Goal: Task Accomplishment & Management: Manage account settings

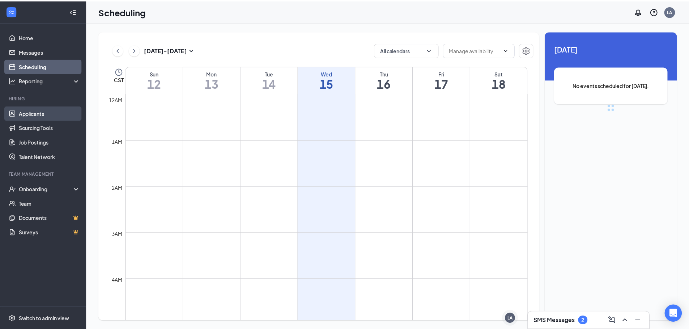
scroll to position [356, 0]
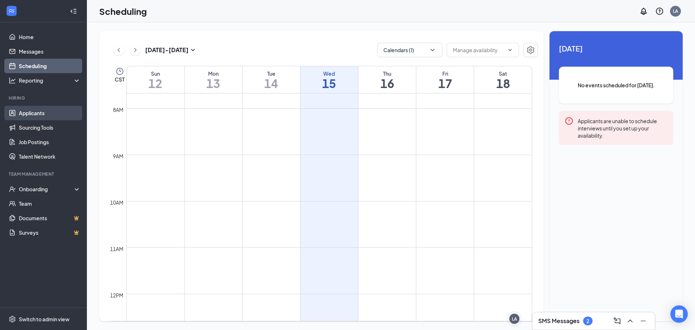
click at [38, 116] on link "Applicants" at bounding box center [50, 113] width 62 height 14
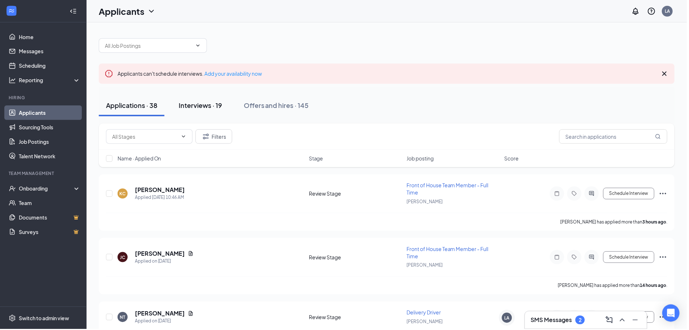
click at [211, 107] on div "Interviews · 19" at bounding box center [200, 105] width 43 height 9
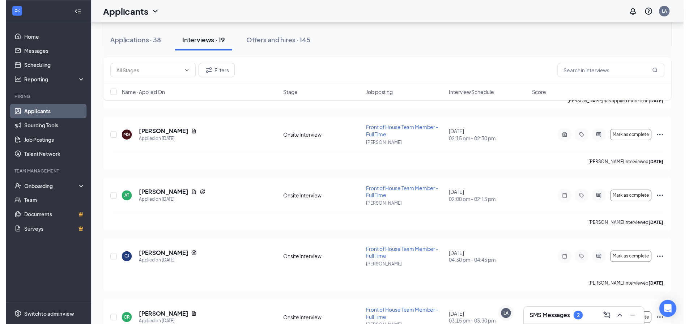
scroll to position [465, 0]
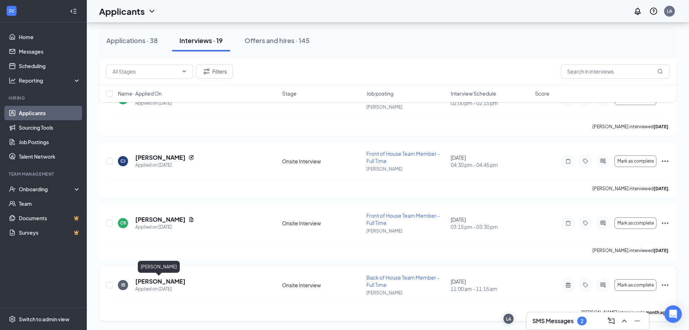
click at [156, 282] on h5 "[PERSON_NAME]" at bounding box center [160, 281] width 50 height 8
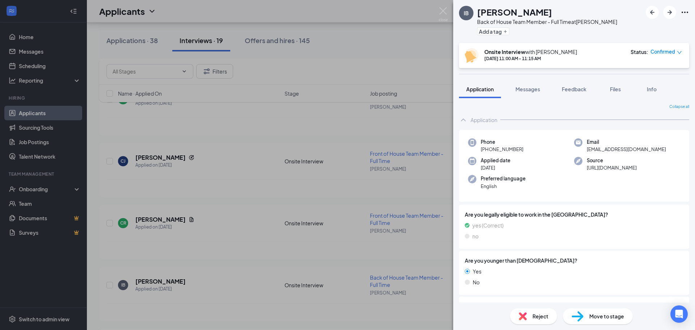
click at [536, 313] on span "Reject" at bounding box center [540, 316] width 16 height 8
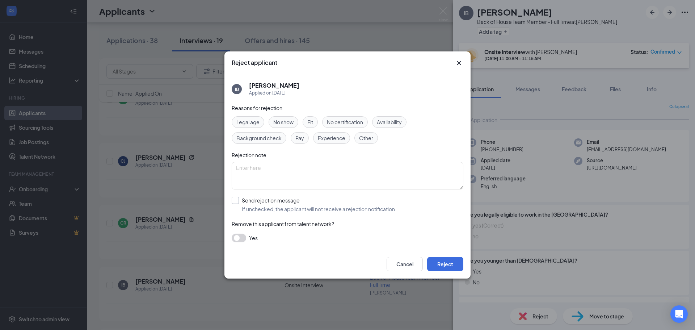
click at [246, 206] on input "Send rejection message If unchecked, the applicant will not receive a rejection…" at bounding box center [314, 204] width 165 height 16
checkbox input "true"
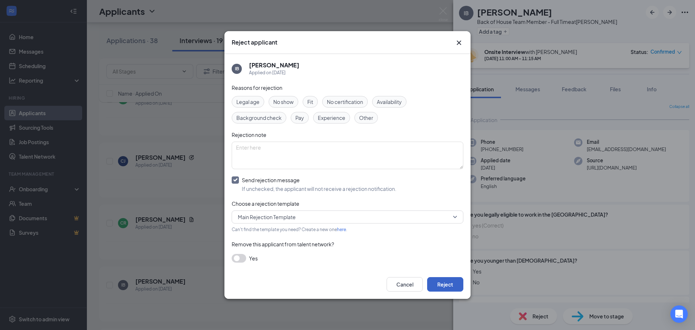
click at [450, 285] on button "Reject" at bounding box center [445, 284] width 36 height 14
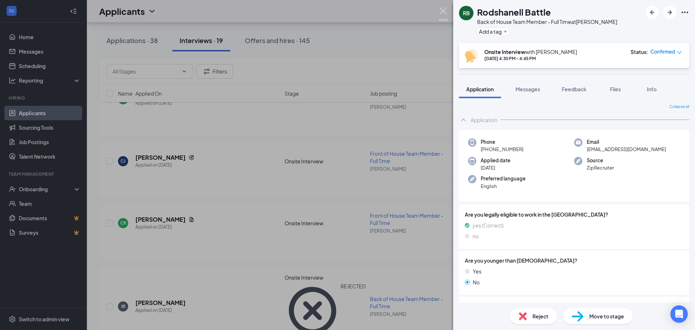
click at [442, 10] on img at bounding box center [442, 14] width 9 height 14
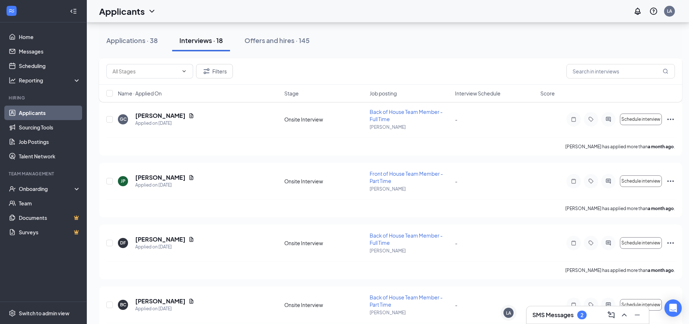
scroll to position [899, 0]
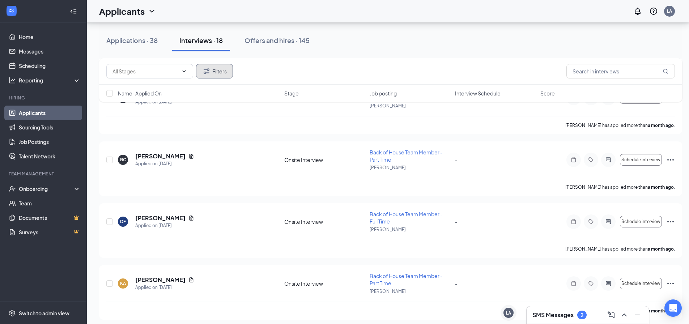
click at [209, 66] on button "Filters" at bounding box center [214, 71] width 37 height 14
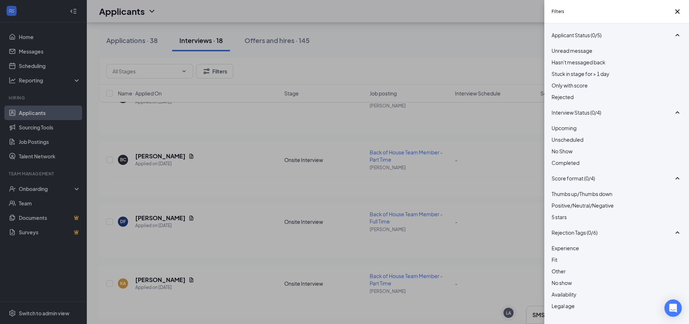
click at [560, 101] on div "Rejected" at bounding box center [617, 97] width 130 height 8
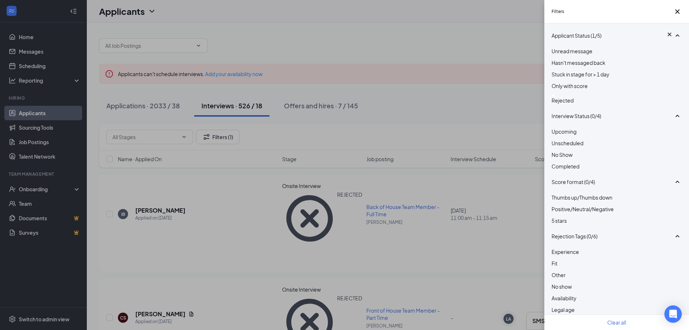
click at [176, 174] on div "Filters Applicant Status (1/5) Unread message Hasn't messaged back Stuck in sta…" at bounding box center [344, 165] width 689 height 330
click at [162, 190] on div "Filters Applicant Status (1/5) Unread message Hasn't messaged back Stuck in sta…" at bounding box center [344, 165] width 689 height 330
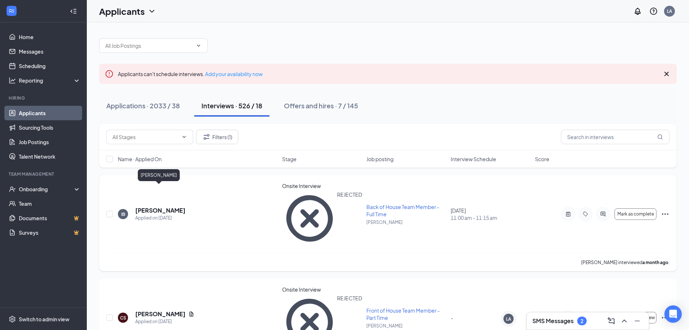
click at [161, 206] on h5 "[PERSON_NAME]" at bounding box center [160, 210] width 50 height 8
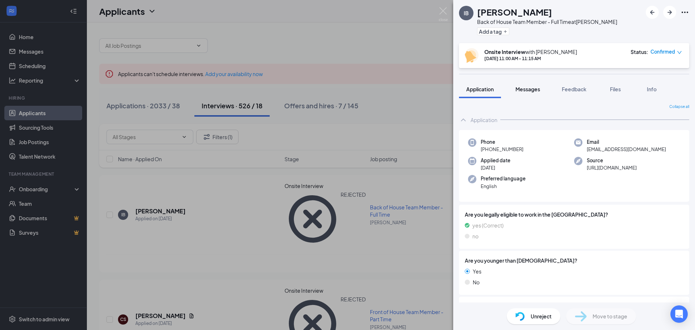
click at [535, 89] on span "Messages" at bounding box center [527, 89] width 25 height 7
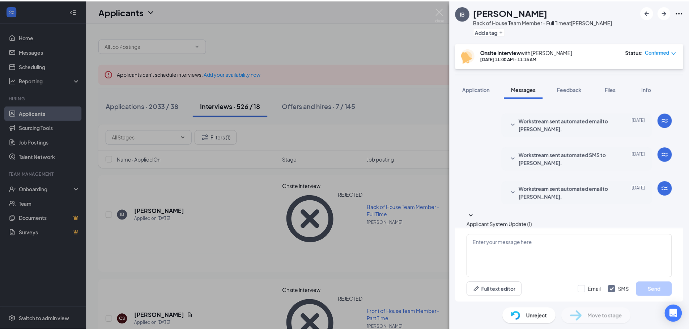
scroll to position [166, 0]
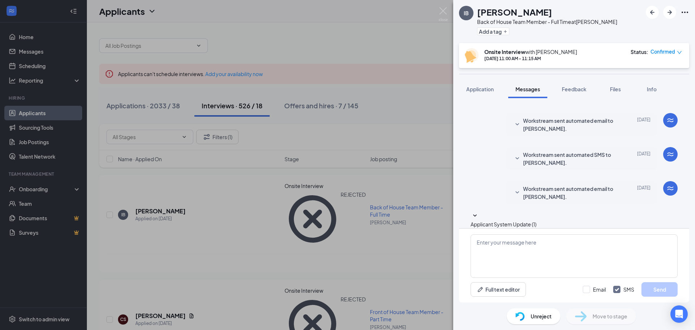
click at [528, 313] on div "Unreject" at bounding box center [533, 316] width 54 height 16
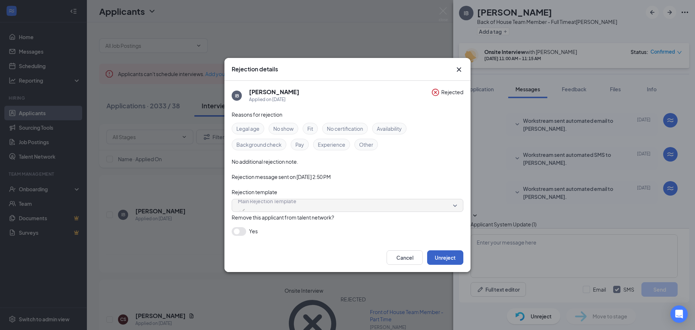
click at [436, 255] on button "Unreject" at bounding box center [445, 257] width 36 height 14
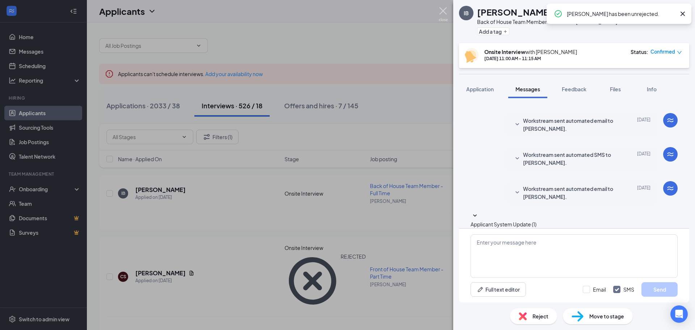
click at [441, 12] on img at bounding box center [442, 14] width 9 height 14
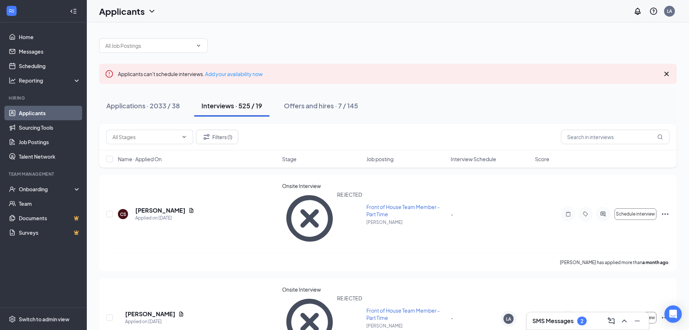
click at [60, 113] on link "Applicants" at bounding box center [50, 113] width 62 height 14
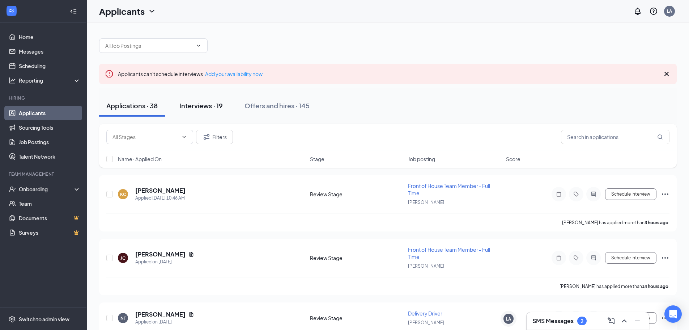
click at [223, 105] on div "Interviews · 19" at bounding box center [200, 105] width 43 height 9
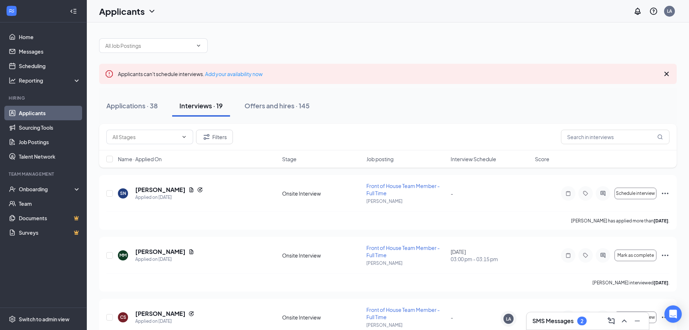
click at [281, 157] on div "Name · Applied On Stage Job posting Interview Schedule Score" at bounding box center [388, 158] width 578 height 17
click at [464, 159] on span "Interview Schedule" at bounding box center [474, 158] width 46 height 7
click at [463, 160] on span "Interview Schedule" at bounding box center [474, 158] width 46 height 7
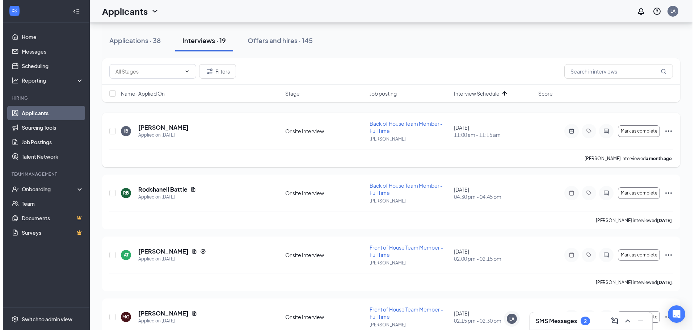
scroll to position [72, 0]
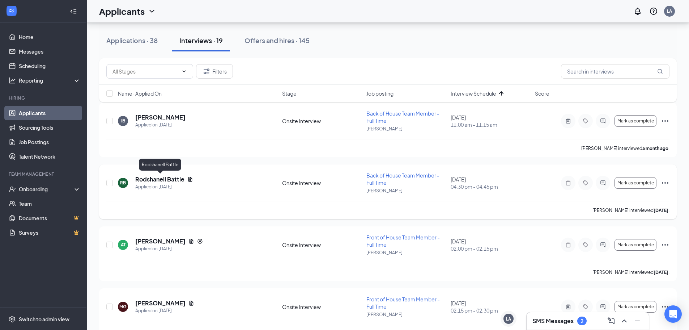
click at [171, 181] on h5 "Rodshanell Battle" at bounding box center [159, 179] width 49 height 8
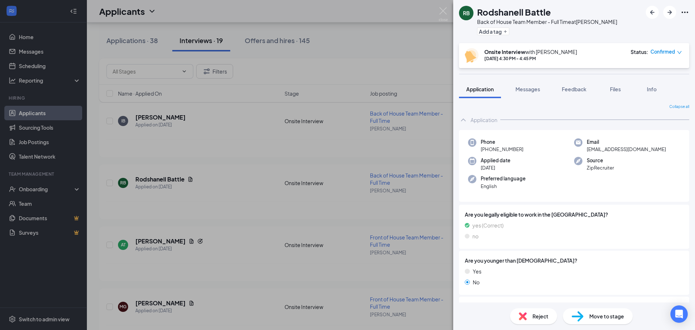
click at [506, 85] on div "Application Messages Feedback Files Info" at bounding box center [574, 89] width 230 height 18
click at [513, 88] on button "Messages" at bounding box center [527, 89] width 39 height 18
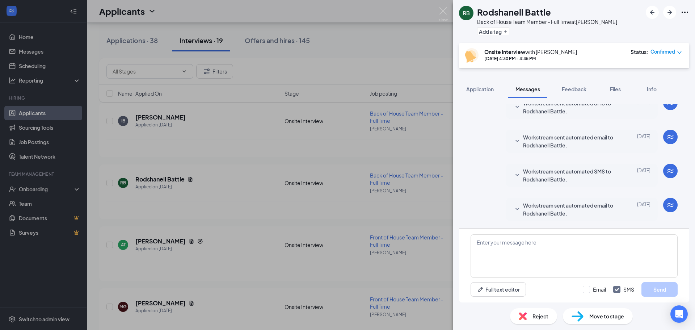
scroll to position [213, 0]
click at [544, 313] on span "Reject" at bounding box center [540, 316] width 16 height 8
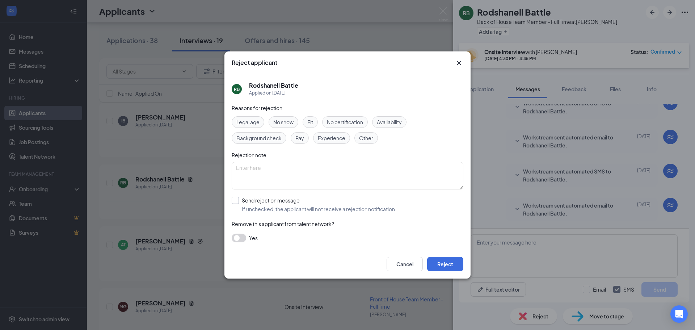
click at [285, 208] on input "Send rejection message If unchecked, the applicant will not receive a rejection…" at bounding box center [314, 204] width 165 height 16
checkbox input "true"
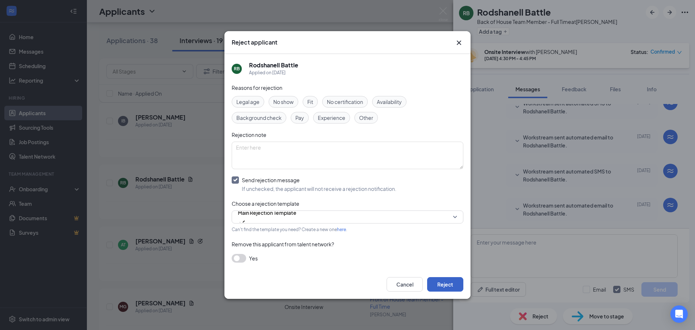
click at [453, 286] on button "Reject" at bounding box center [445, 284] width 36 height 14
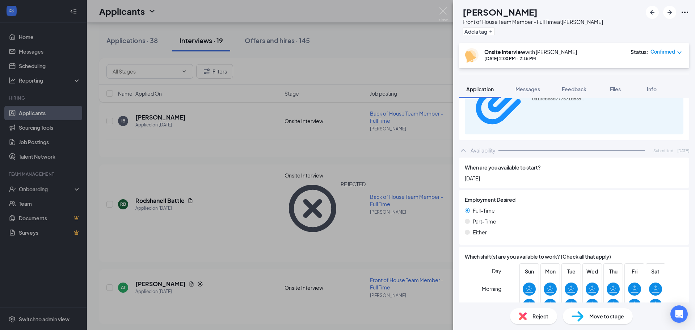
scroll to position [470, 0]
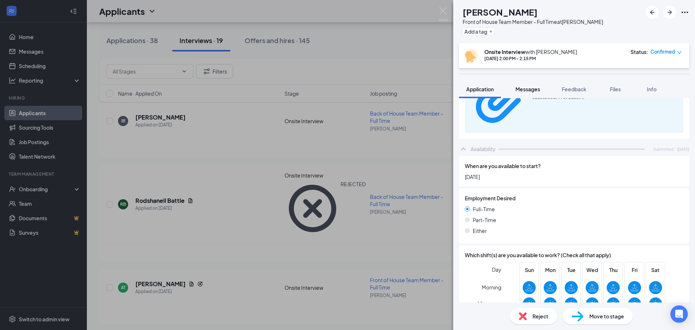
click at [520, 90] on span "Messages" at bounding box center [527, 89] width 25 height 7
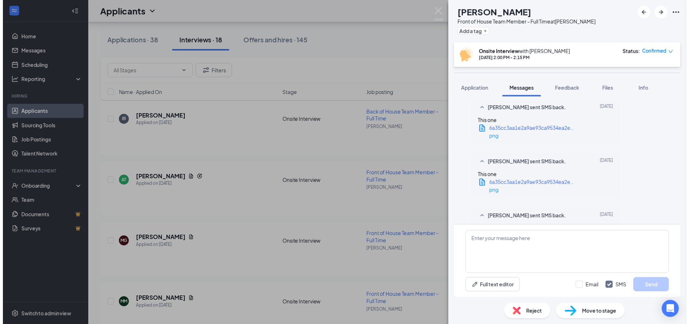
scroll to position [321, 0]
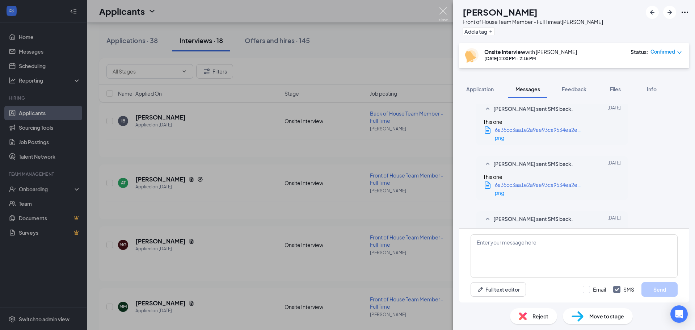
click at [439, 12] on img at bounding box center [442, 14] width 9 height 14
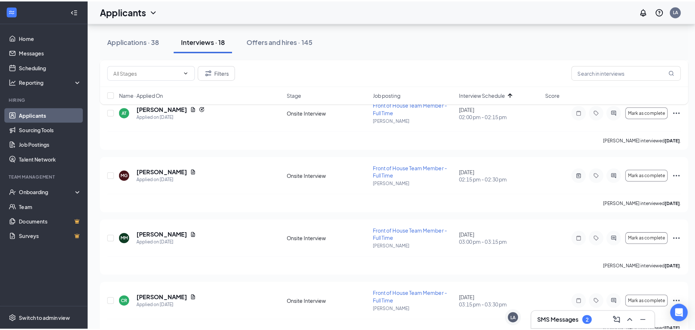
scroll to position [145, 0]
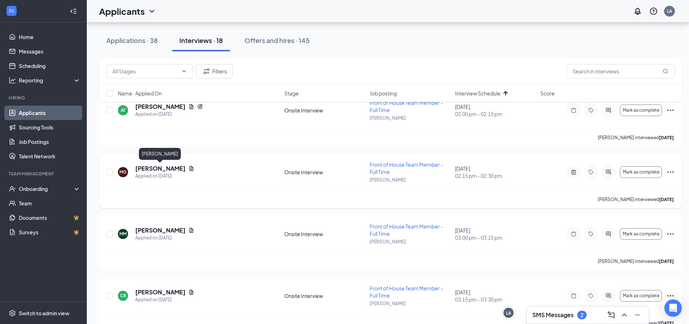
click at [157, 167] on h5 "[PERSON_NAME]" at bounding box center [160, 169] width 50 height 8
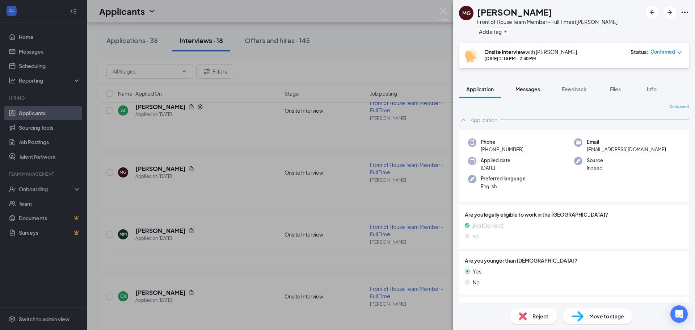
click at [527, 96] on button "Messages" at bounding box center [527, 89] width 39 height 18
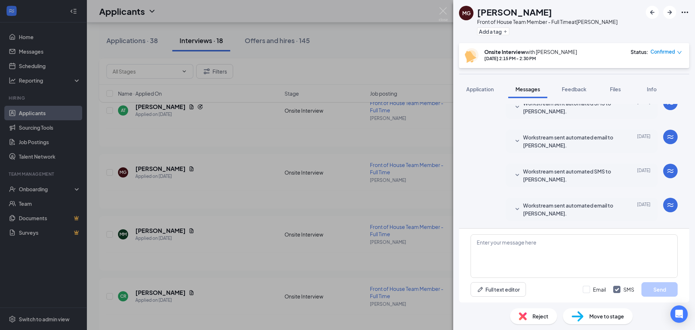
scroll to position [213, 0]
click at [522, 311] on div "Reject" at bounding box center [533, 316] width 47 height 16
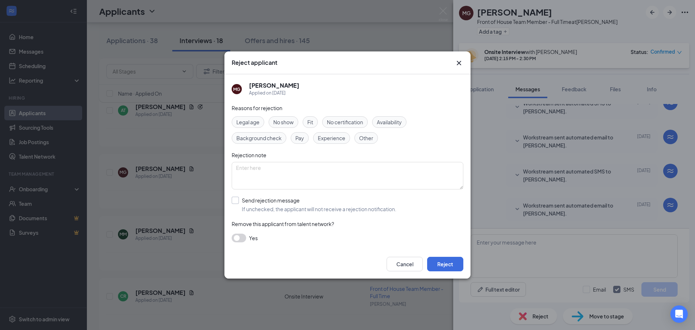
click at [262, 199] on input "Send rejection message If unchecked, the applicant will not receive a rejection…" at bounding box center [314, 204] width 165 height 16
checkbox input "true"
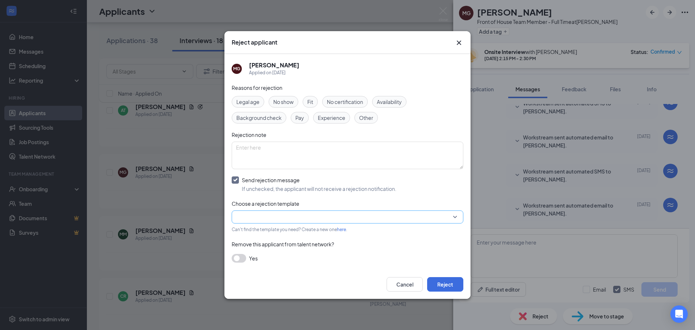
click at [272, 217] on input "search" at bounding box center [345, 217] width 218 height 12
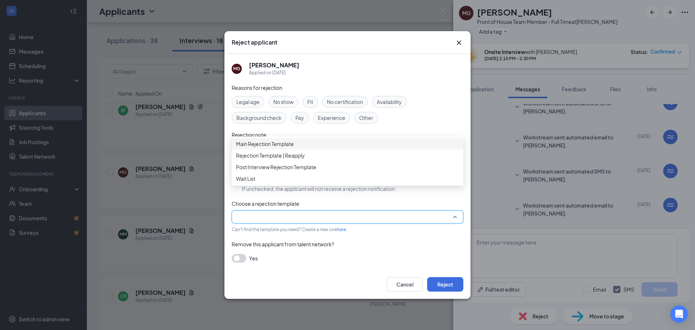
click at [261, 148] on span "Main Rejection Template" at bounding box center [265, 144] width 58 height 8
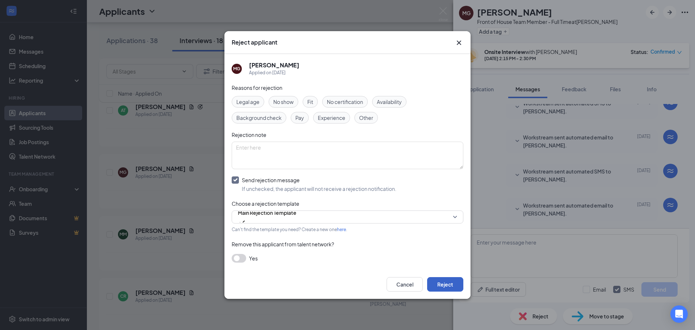
click at [436, 280] on button "Reject" at bounding box center [445, 284] width 36 height 14
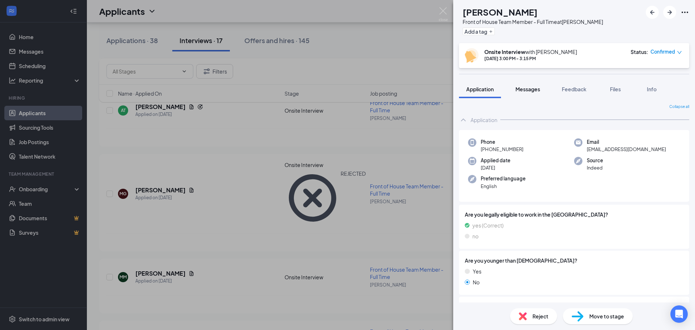
click at [520, 92] on span "Messages" at bounding box center [527, 89] width 25 height 7
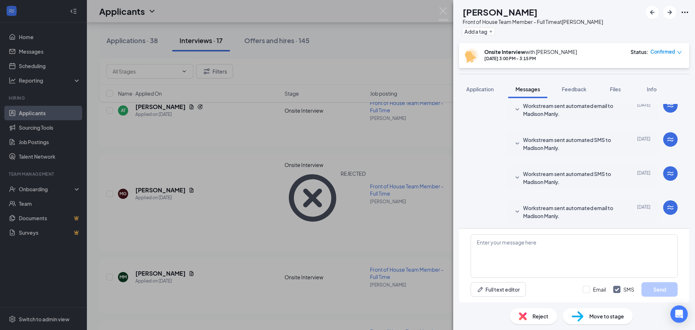
scroll to position [213, 0]
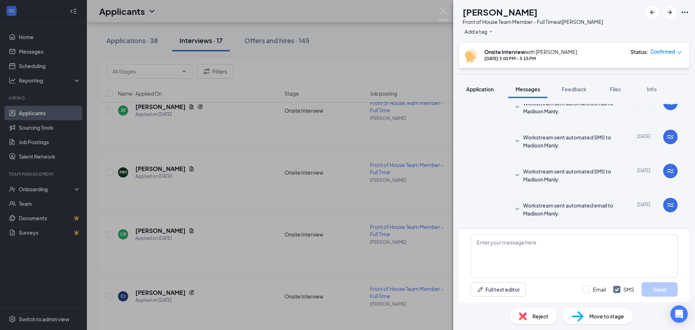
click at [495, 93] on button "Application" at bounding box center [480, 89] width 42 height 18
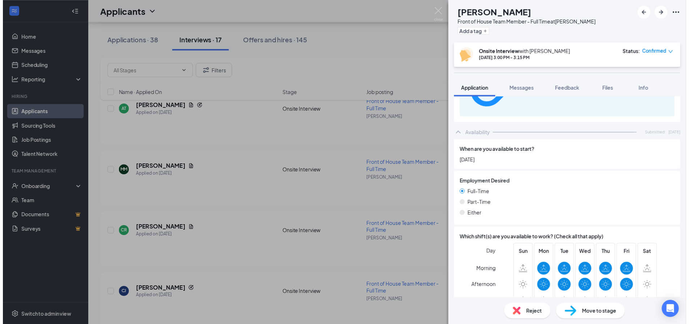
scroll to position [450, 0]
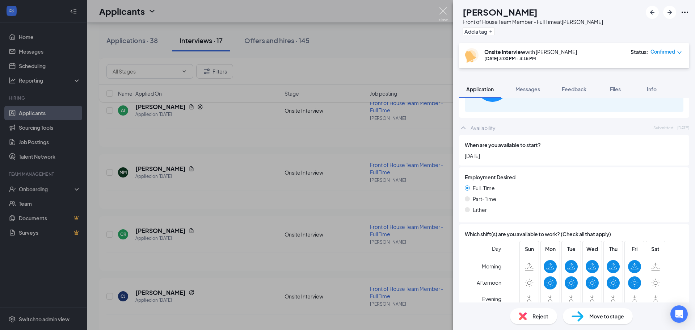
click at [443, 12] on img at bounding box center [442, 14] width 9 height 14
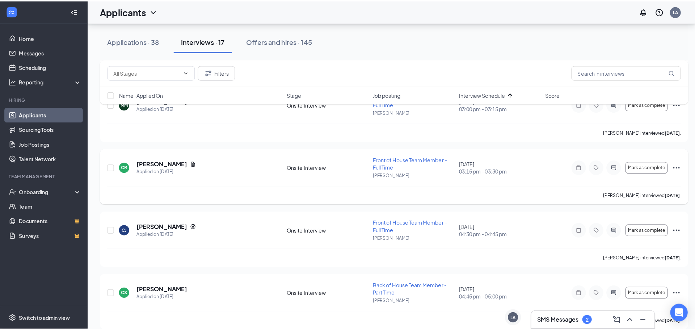
scroll to position [217, 0]
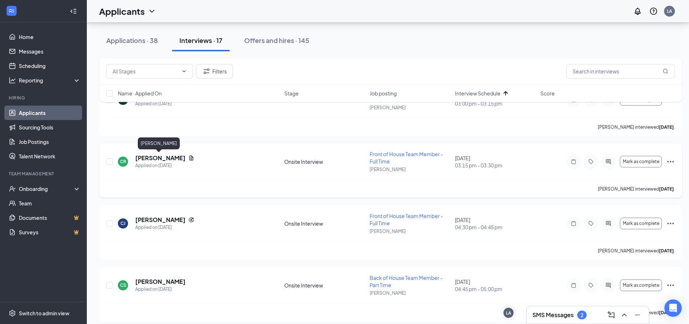
click at [165, 156] on h5 "[PERSON_NAME]" at bounding box center [160, 158] width 50 height 8
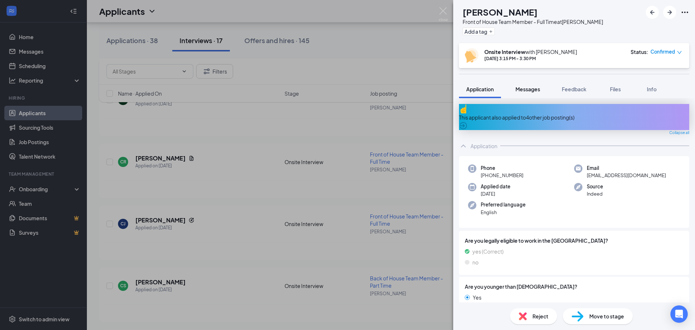
click at [523, 83] on button "Messages" at bounding box center [527, 89] width 39 height 18
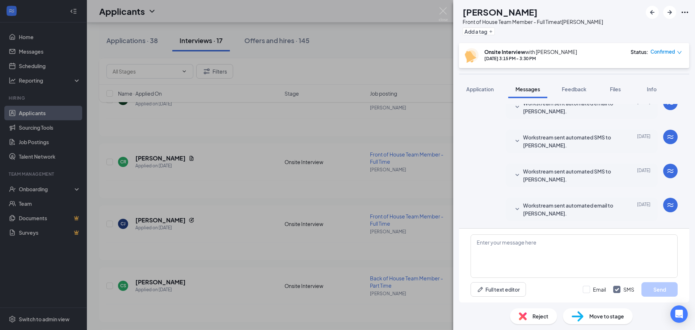
scroll to position [213, 0]
click at [471, 89] on span "Application" at bounding box center [479, 89] width 27 height 7
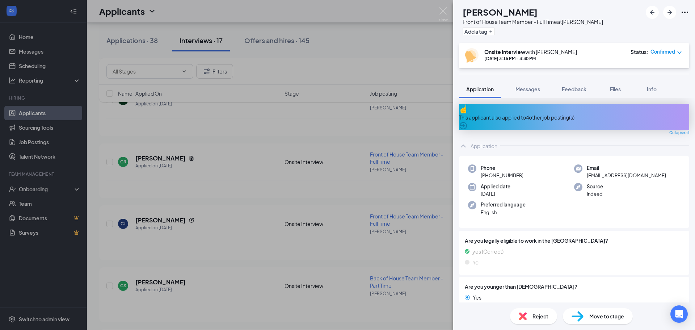
click at [536, 317] on span "Reject" at bounding box center [540, 316] width 16 height 8
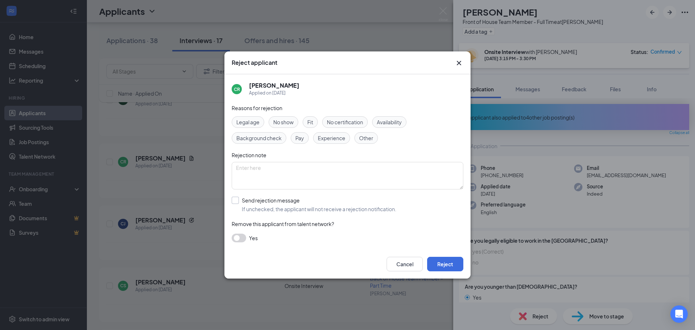
click at [342, 210] on input "Send rejection message If unchecked, the applicant will not receive a rejection…" at bounding box center [314, 204] width 165 height 16
checkbox input "true"
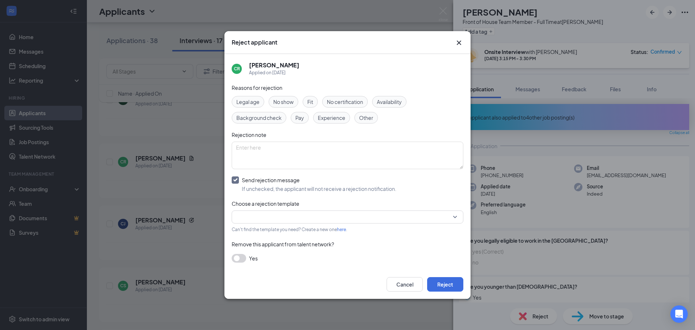
click at [410, 205] on div "Choose a rejection template" at bounding box center [348, 203] width 232 height 8
click at [402, 216] on input "search" at bounding box center [345, 217] width 218 height 12
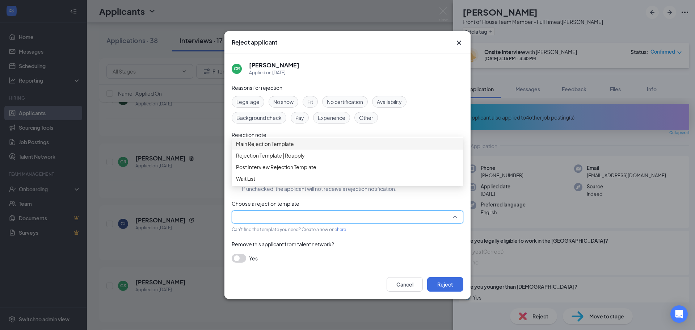
click at [330, 148] on span "Main Rejection Template" at bounding box center [347, 144] width 223 height 8
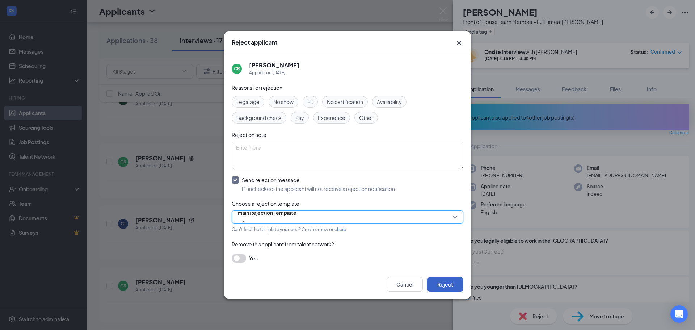
click at [438, 279] on button "Reject" at bounding box center [445, 284] width 36 height 14
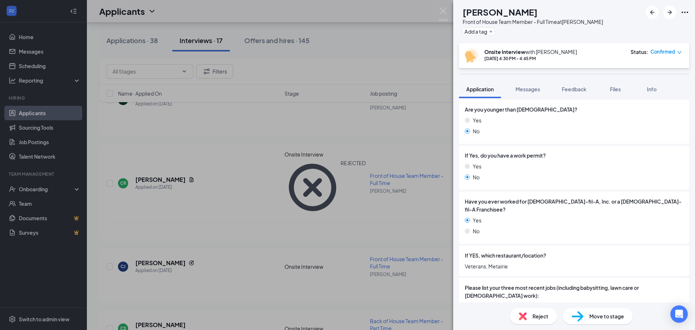
scroll to position [96, 0]
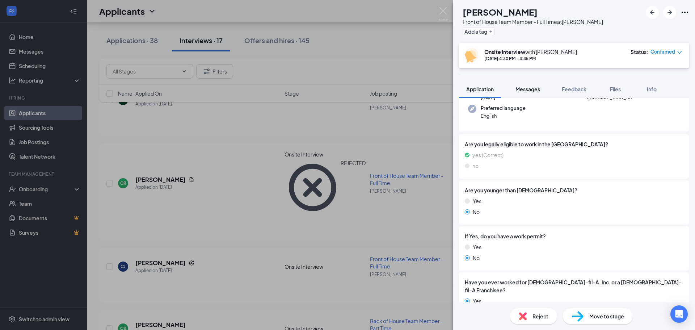
click at [525, 89] on span "Messages" at bounding box center [527, 89] width 25 height 7
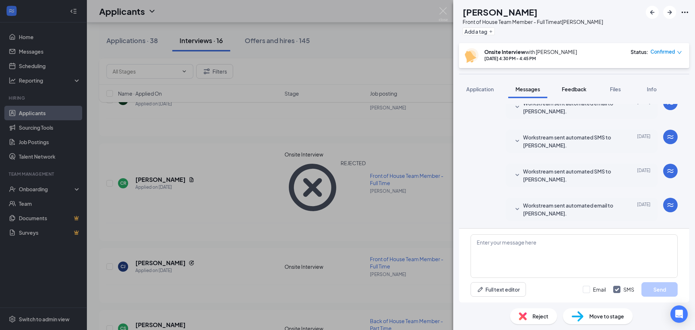
scroll to position [213, 0]
click at [571, 89] on span "Feedback" at bounding box center [573, 89] width 25 height 7
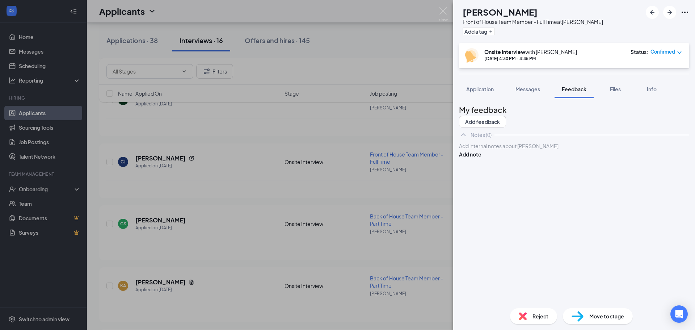
click at [548, 319] on span "Reject" at bounding box center [540, 316] width 16 height 8
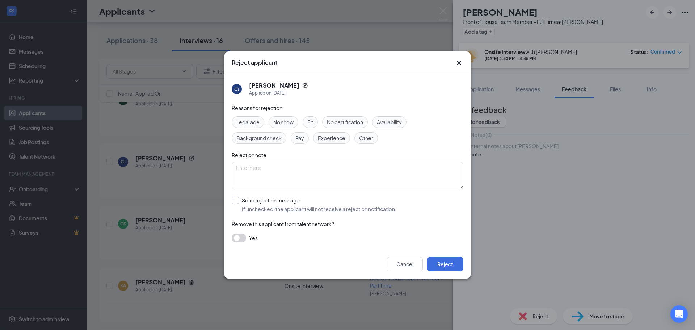
click at [279, 204] on input "Send rejection message If unchecked, the applicant will not receive a rejection…" at bounding box center [314, 204] width 165 height 16
checkbox input "true"
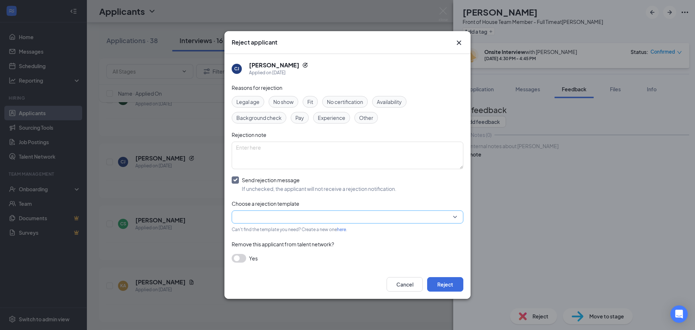
click at [428, 216] on input "search" at bounding box center [345, 217] width 218 height 12
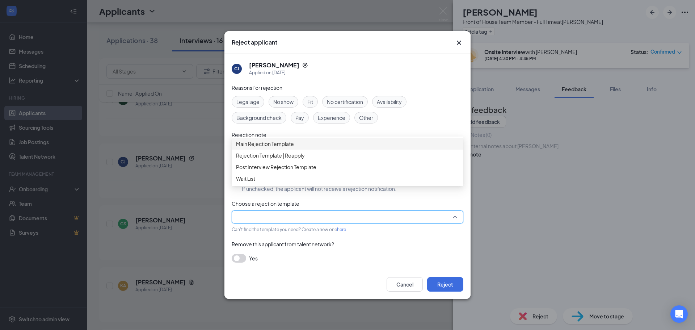
click at [291, 148] on span "Main Rejection Template" at bounding box center [265, 144] width 58 height 8
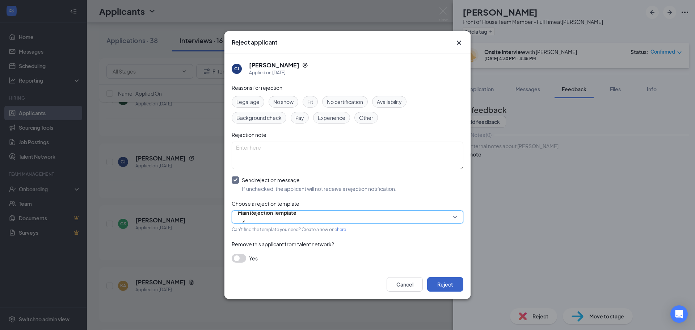
click at [451, 281] on button "Reject" at bounding box center [445, 284] width 36 height 14
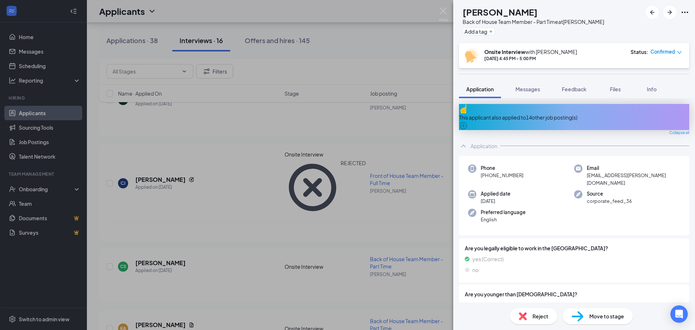
click at [528, 319] on div "Reject" at bounding box center [533, 316] width 47 height 16
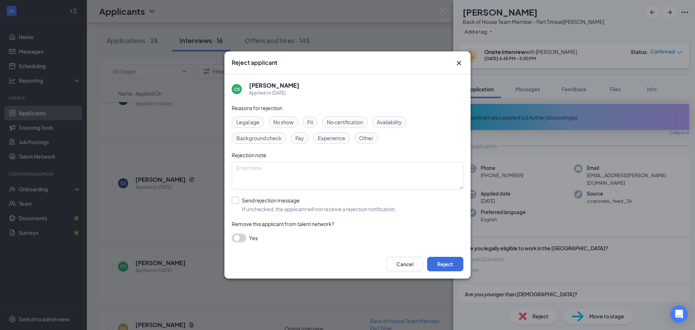
click at [309, 206] on input "Send rejection message If unchecked, the applicant will not receive a rejection…" at bounding box center [314, 204] width 165 height 16
checkbox input "true"
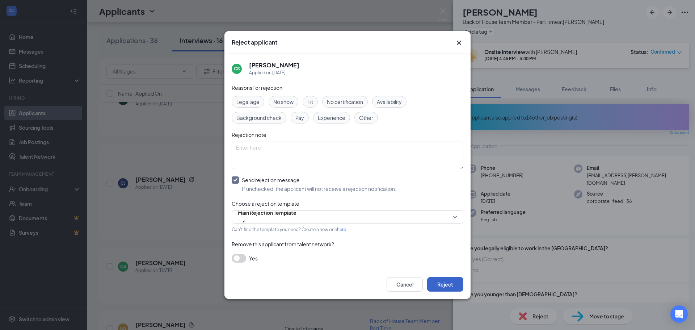
click at [443, 287] on button "Reject" at bounding box center [445, 284] width 36 height 14
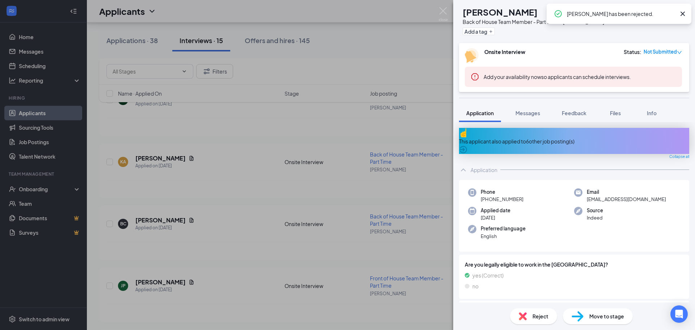
click at [538, 316] on span "Reject" at bounding box center [540, 316] width 16 height 8
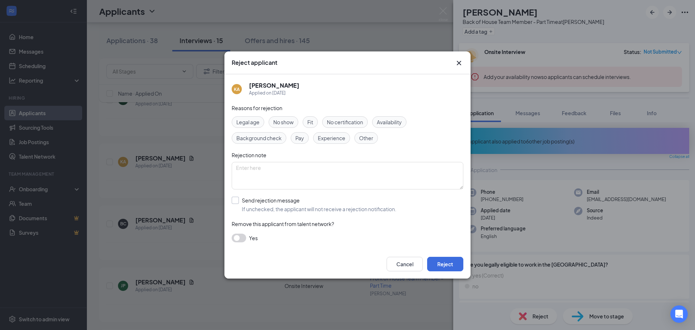
click at [283, 197] on input "Send rejection message If unchecked, the applicant will not receive a rejection…" at bounding box center [314, 204] width 165 height 16
checkbox input "true"
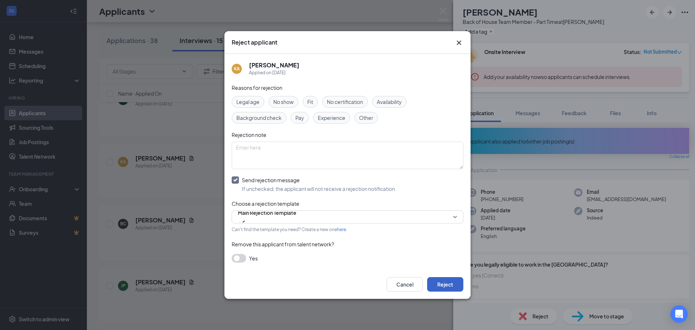
click at [438, 282] on button "Reject" at bounding box center [445, 284] width 36 height 14
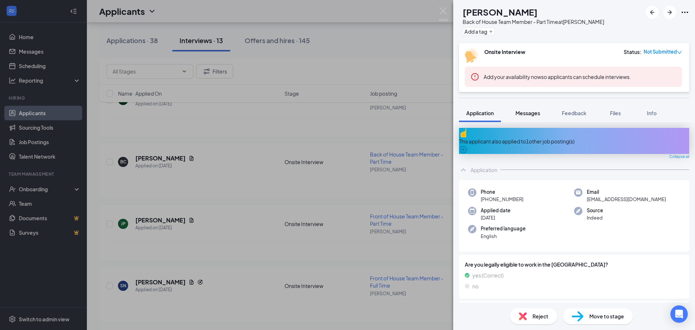
click at [522, 108] on button "Messages" at bounding box center [527, 113] width 39 height 18
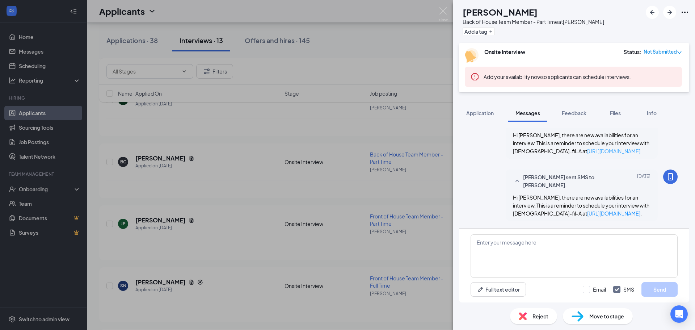
scroll to position [306, 0]
click at [543, 321] on div "Reject" at bounding box center [533, 316] width 47 height 16
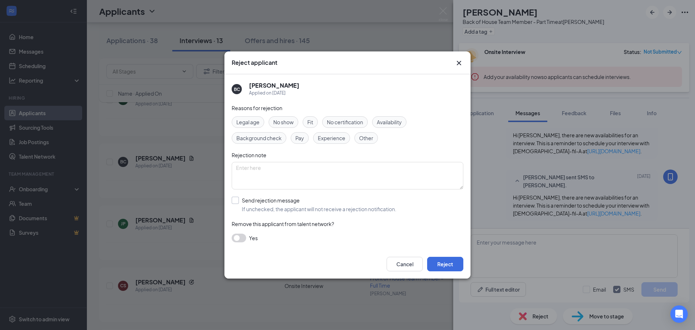
click at [305, 203] on input "Send rejection message If unchecked, the applicant will not receive a rejection…" at bounding box center [314, 204] width 165 height 16
checkbox input "true"
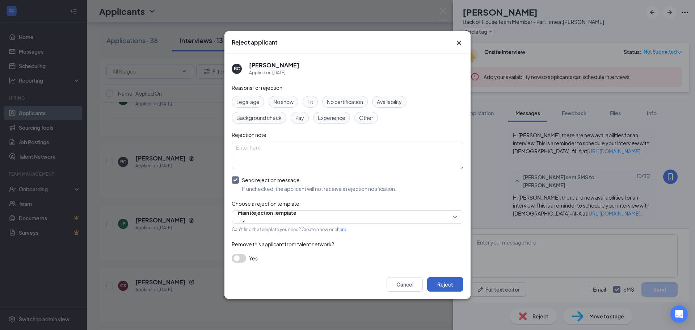
click at [438, 283] on button "Reject" at bounding box center [445, 284] width 36 height 14
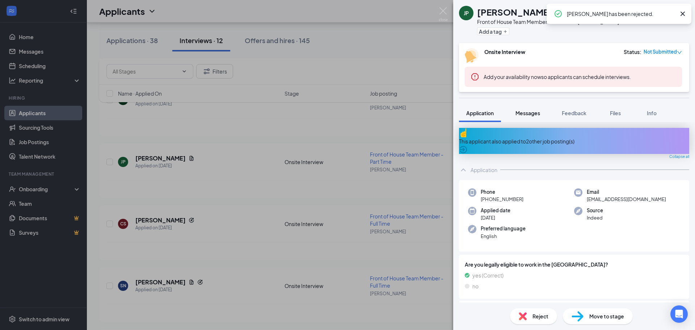
click at [531, 113] on span "Messages" at bounding box center [527, 113] width 25 height 7
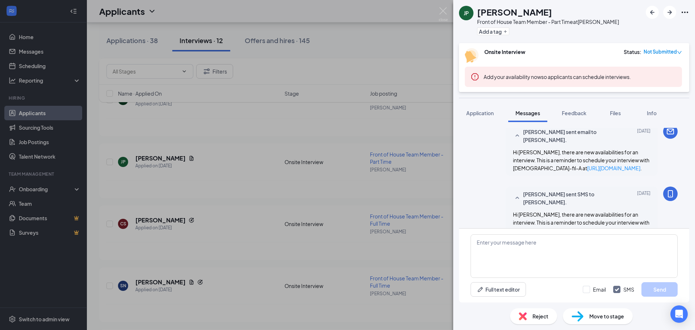
scroll to position [292, 0]
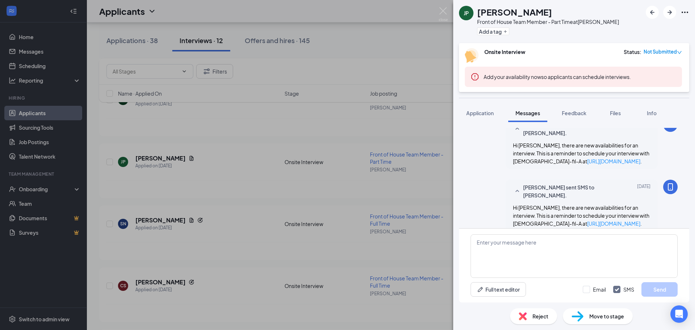
click at [525, 317] on img at bounding box center [522, 316] width 8 height 8
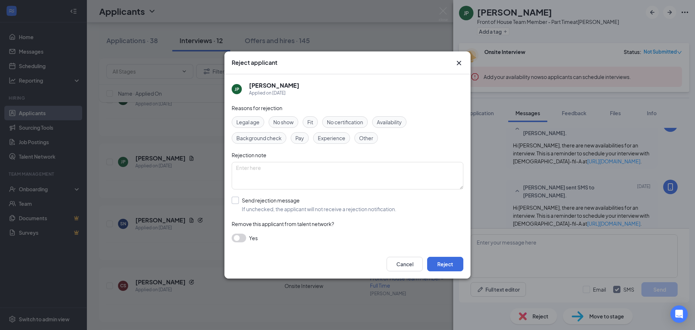
click at [297, 204] on input "Send rejection message If unchecked, the applicant will not receive a rejection…" at bounding box center [314, 204] width 165 height 16
checkbox input "true"
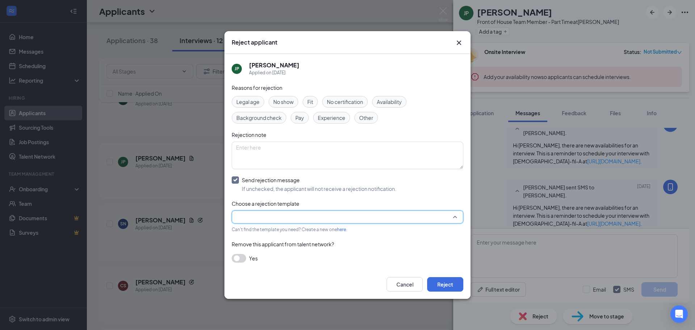
click at [385, 216] on input "search" at bounding box center [345, 217] width 218 height 12
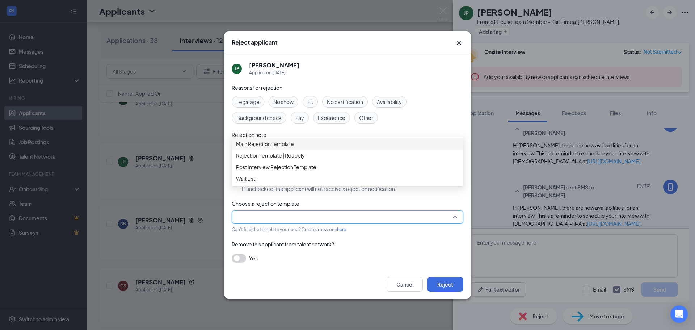
click at [259, 146] on span "Main Rejection Template" at bounding box center [265, 144] width 58 height 8
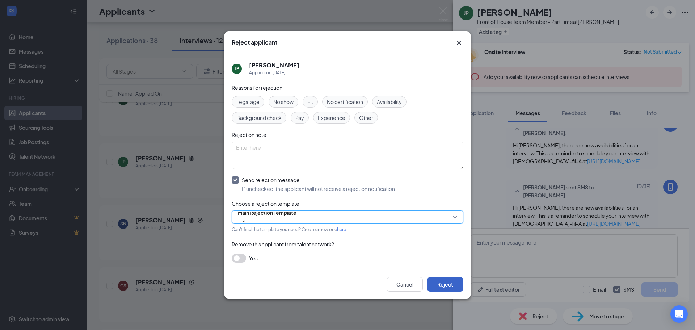
click at [442, 283] on button "Reject" at bounding box center [445, 284] width 36 height 14
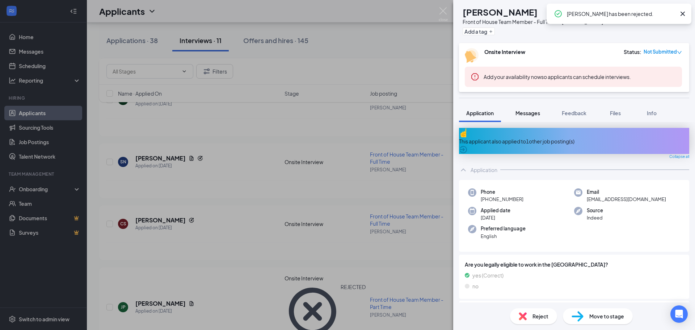
click at [534, 114] on span "Messages" at bounding box center [527, 113] width 25 height 7
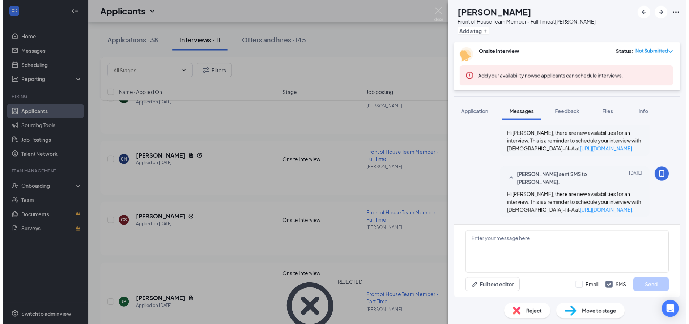
scroll to position [286, 0]
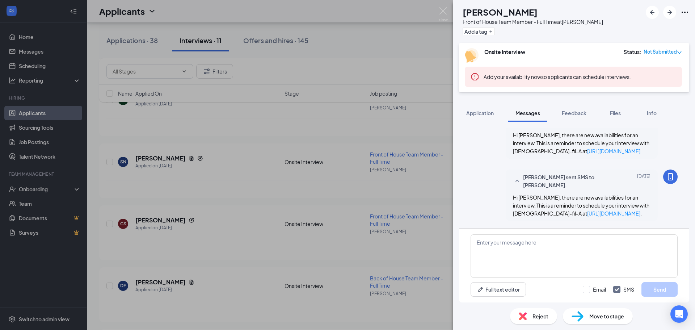
click at [529, 318] on div "Reject" at bounding box center [533, 316] width 47 height 16
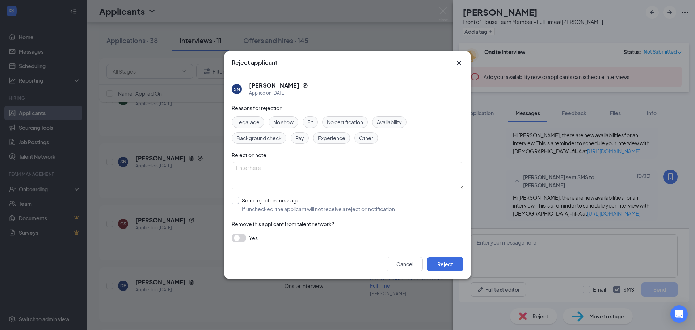
click at [262, 203] on input "Send rejection message If unchecked, the applicant will not receive a rejection…" at bounding box center [314, 204] width 165 height 16
checkbox input "true"
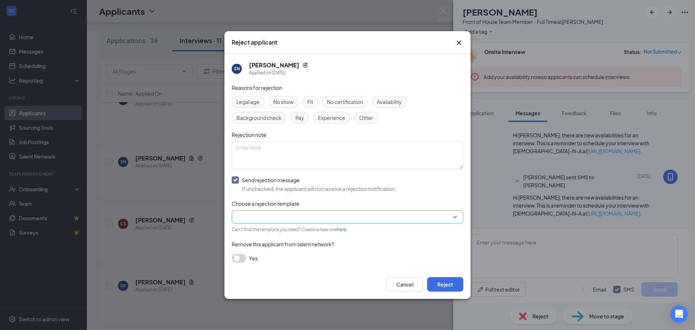
click at [266, 217] on input "search" at bounding box center [345, 217] width 218 height 12
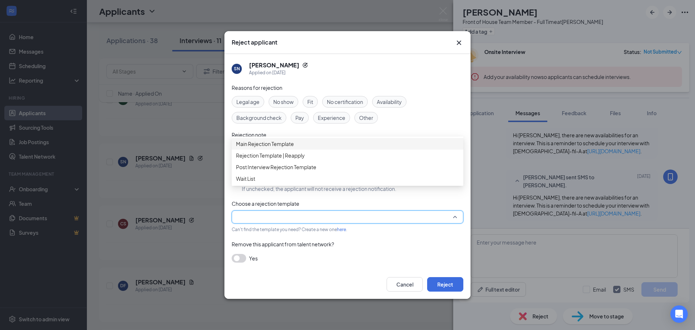
click at [293, 147] on span "Main Rejection Template" at bounding box center [265, 144] width 58 height 8
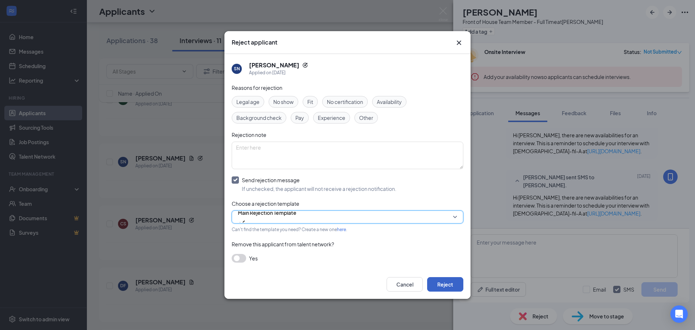
click at [440, 281] on button "Reject" at bounding box center [445, 284] width 36 height 14
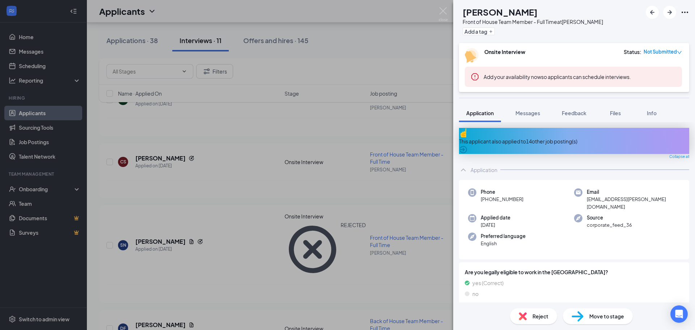
click at [438, 13] on div "CS [PERSON_NAME] Front of House Team Member - Full Time at [PERSON_NAME] Add a …" at bounding box center [347, 165] width 695 height 330
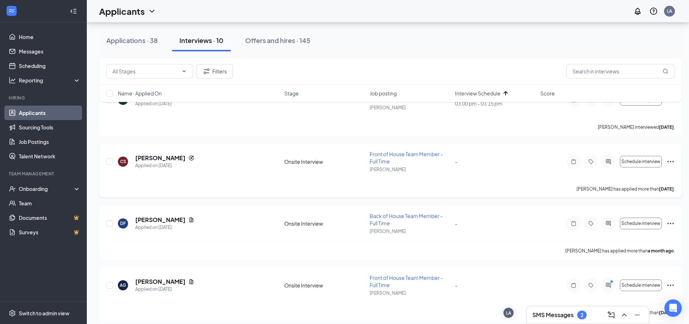
scroll to position [145, 0]
